Goal: Navigation & Orientation: Find specific page/section

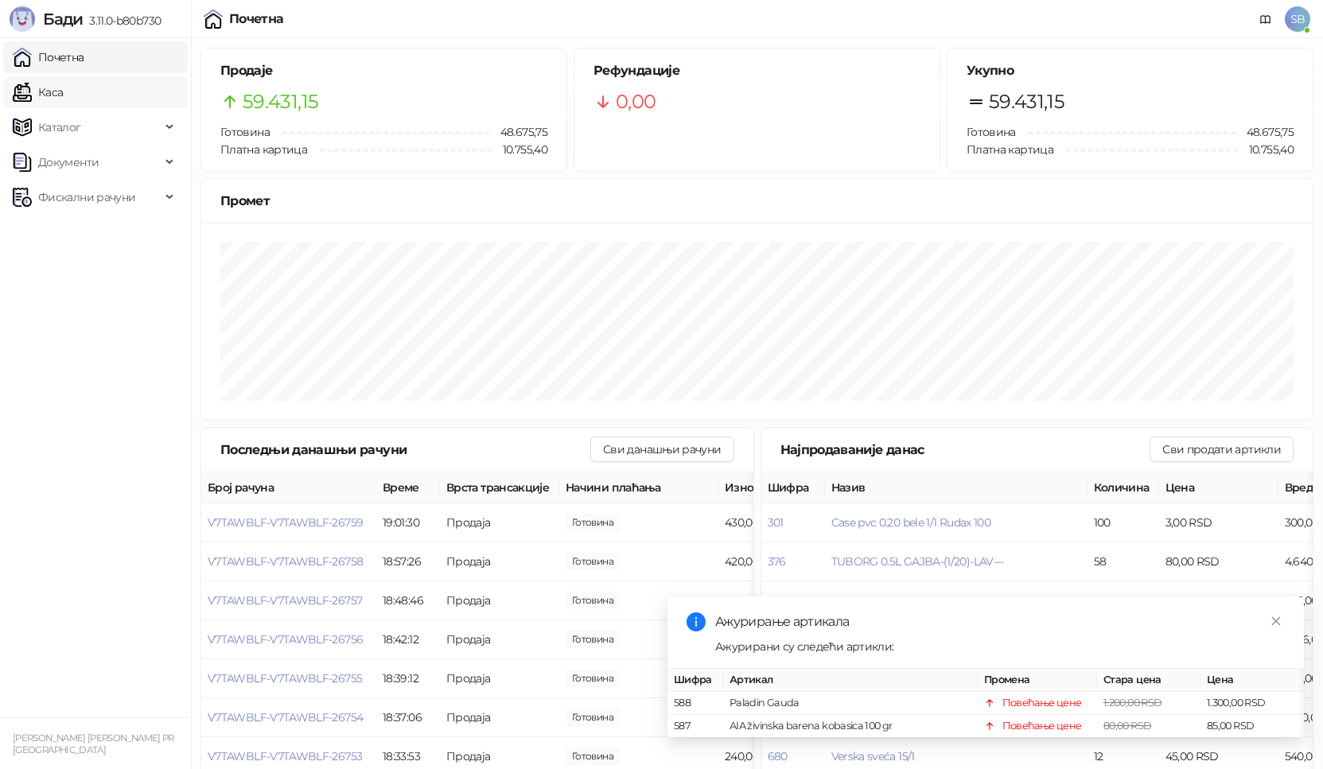
click at [63, 99] on link "Каса" at bounding box center [38, 92] width 50 height 32
click at [84, 59] on link "Почетна" at bounding box center [49, 57] width 72 height 32
click at [63, 96] on link "Каса" at bounding box center [38, 92] width 50 height 32
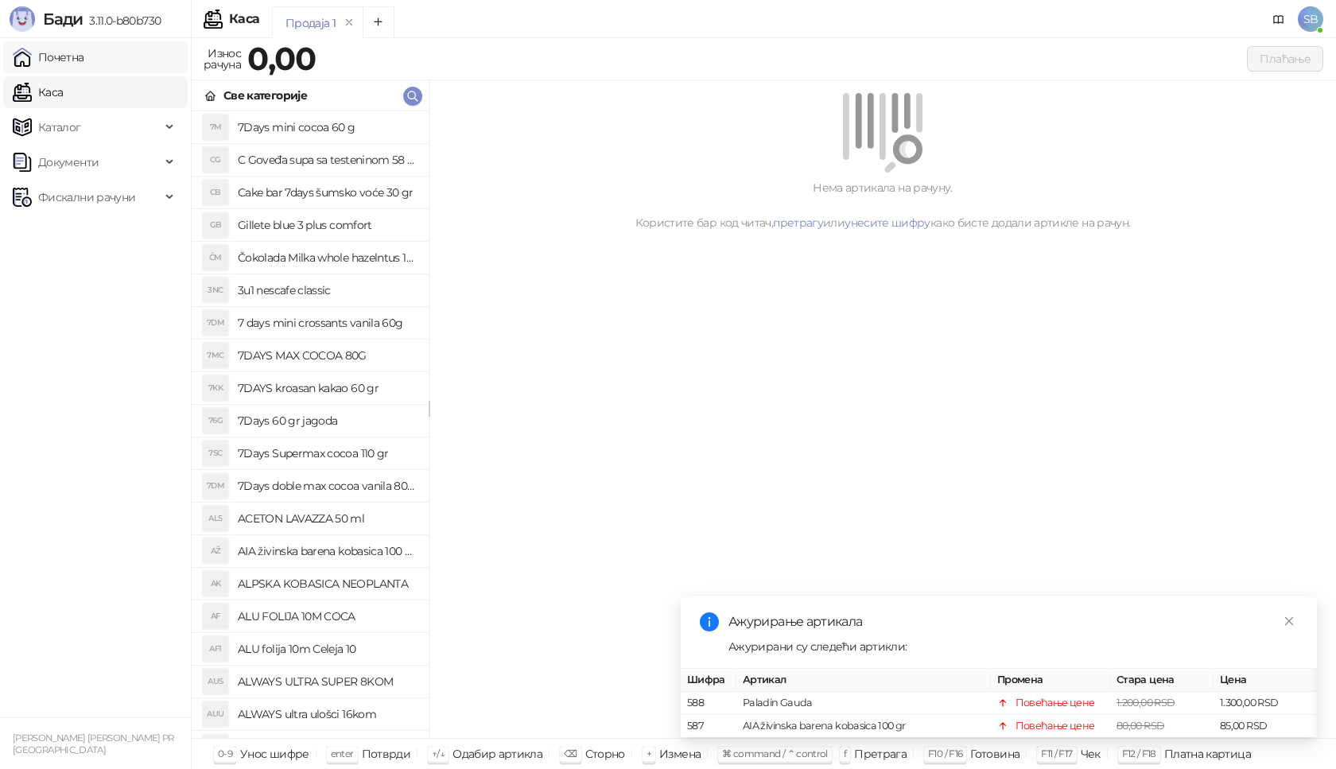
click at [84, 57] on link "Почетна" at bounding box center [49, 57] width 72 height 32
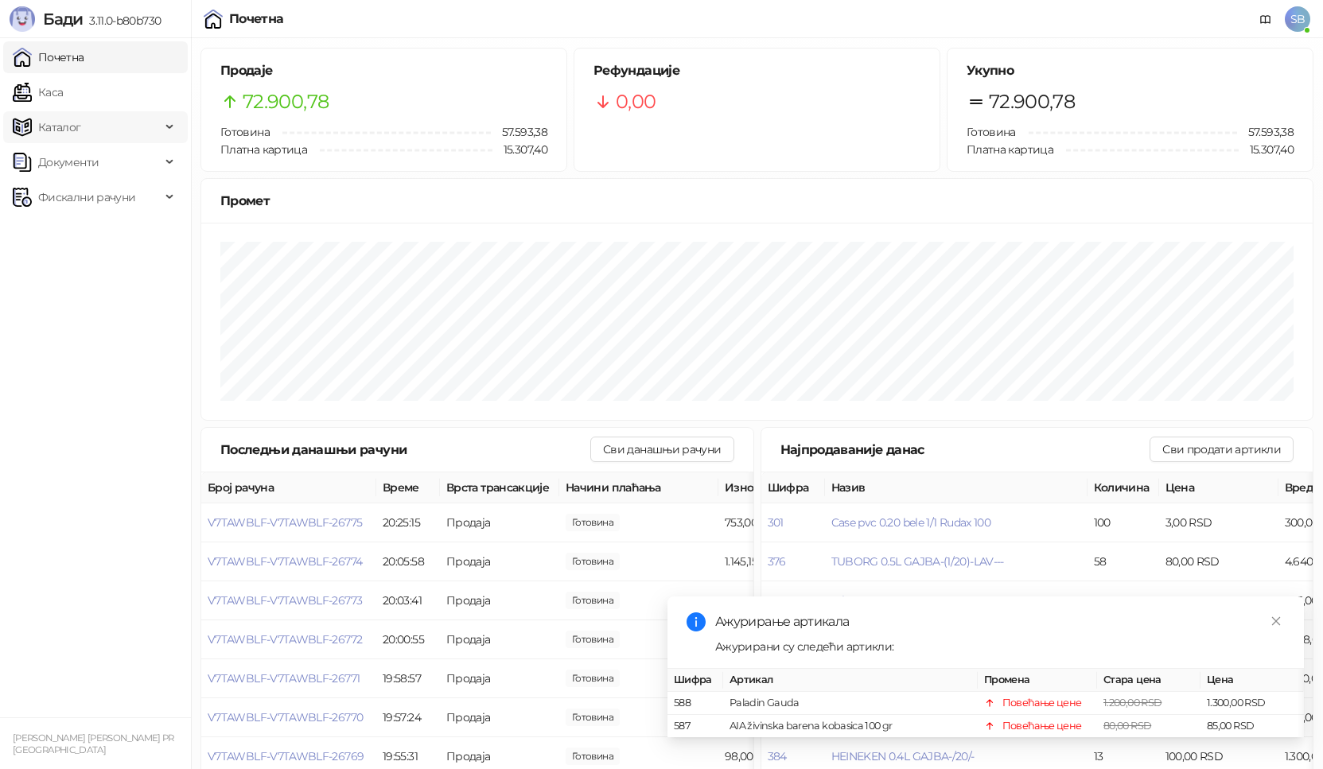
click at [110, 114] on span "Каталог" at bounding box center [87, 127] width 148 height 32
click at [63, 86] on link "Каса" at bounding box center [38, 92] width 50 height 32
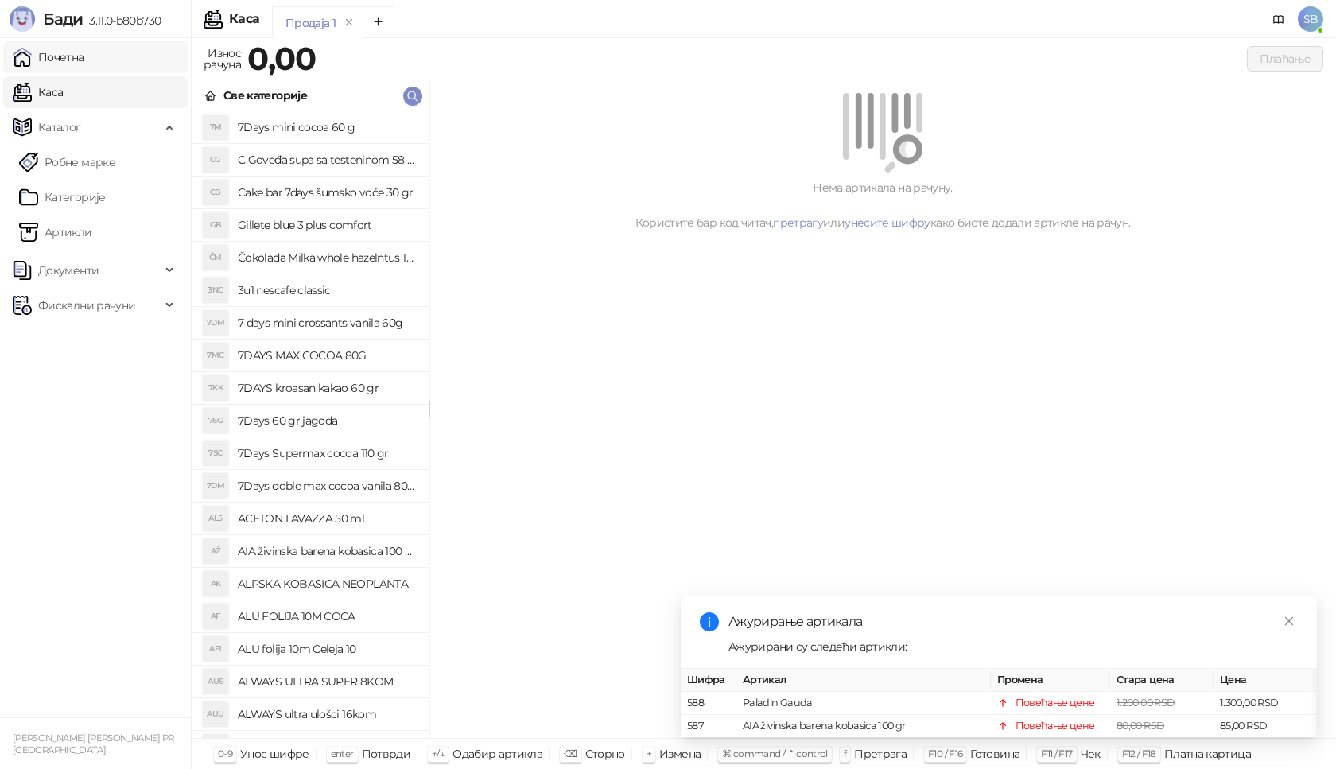
click at [84, 56] on link "Почетна" at bounding box center [49, 57] width 72 height 32
